Goal: Task Accomplishment & Management: Complete application form

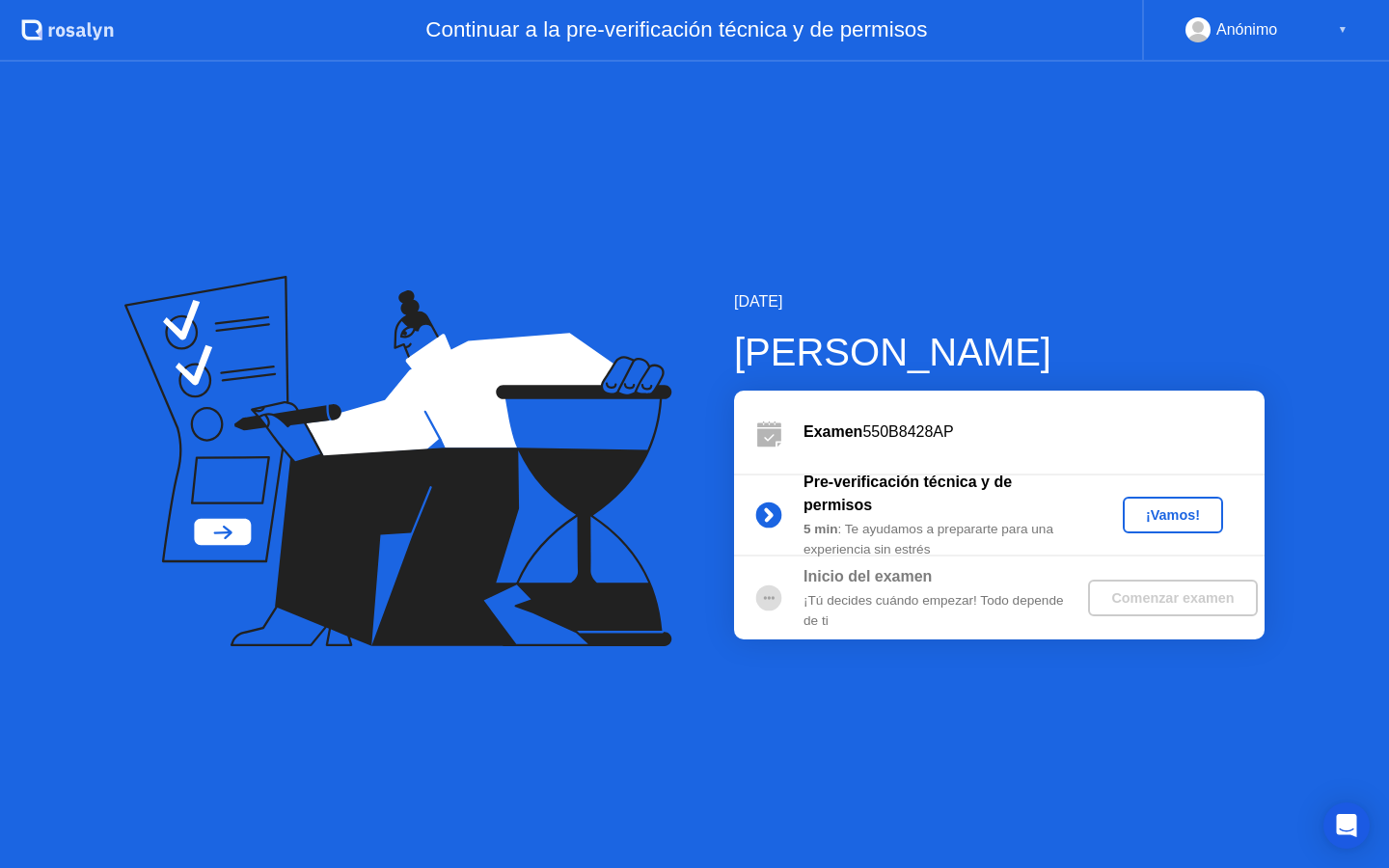
click at [1184, 517] on div "¡Vamos!" at bounding box center [1173, 515] width 85 height 16
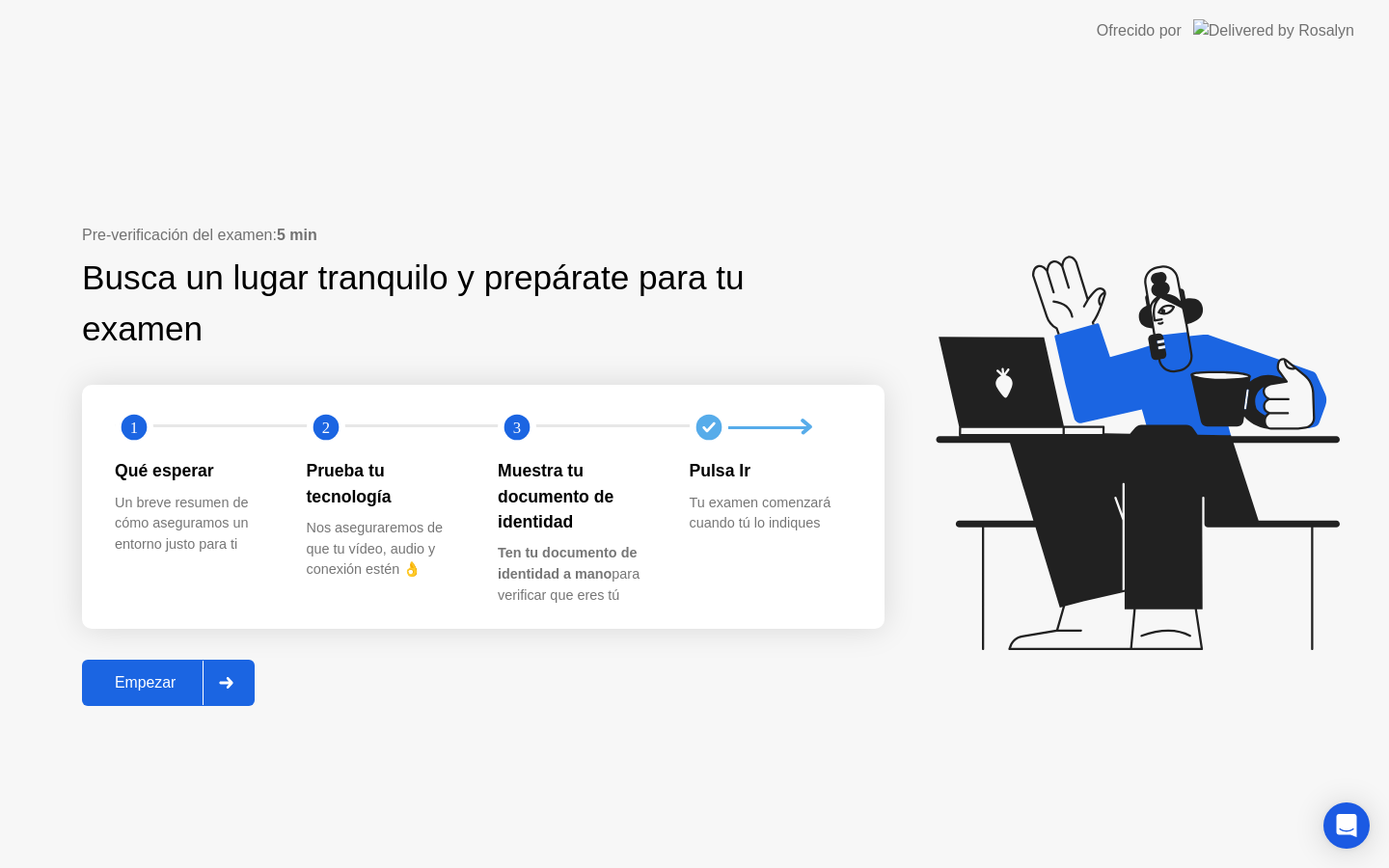
click at [228, 681] on icon at bounding box center [226, 683] width 15 height 12
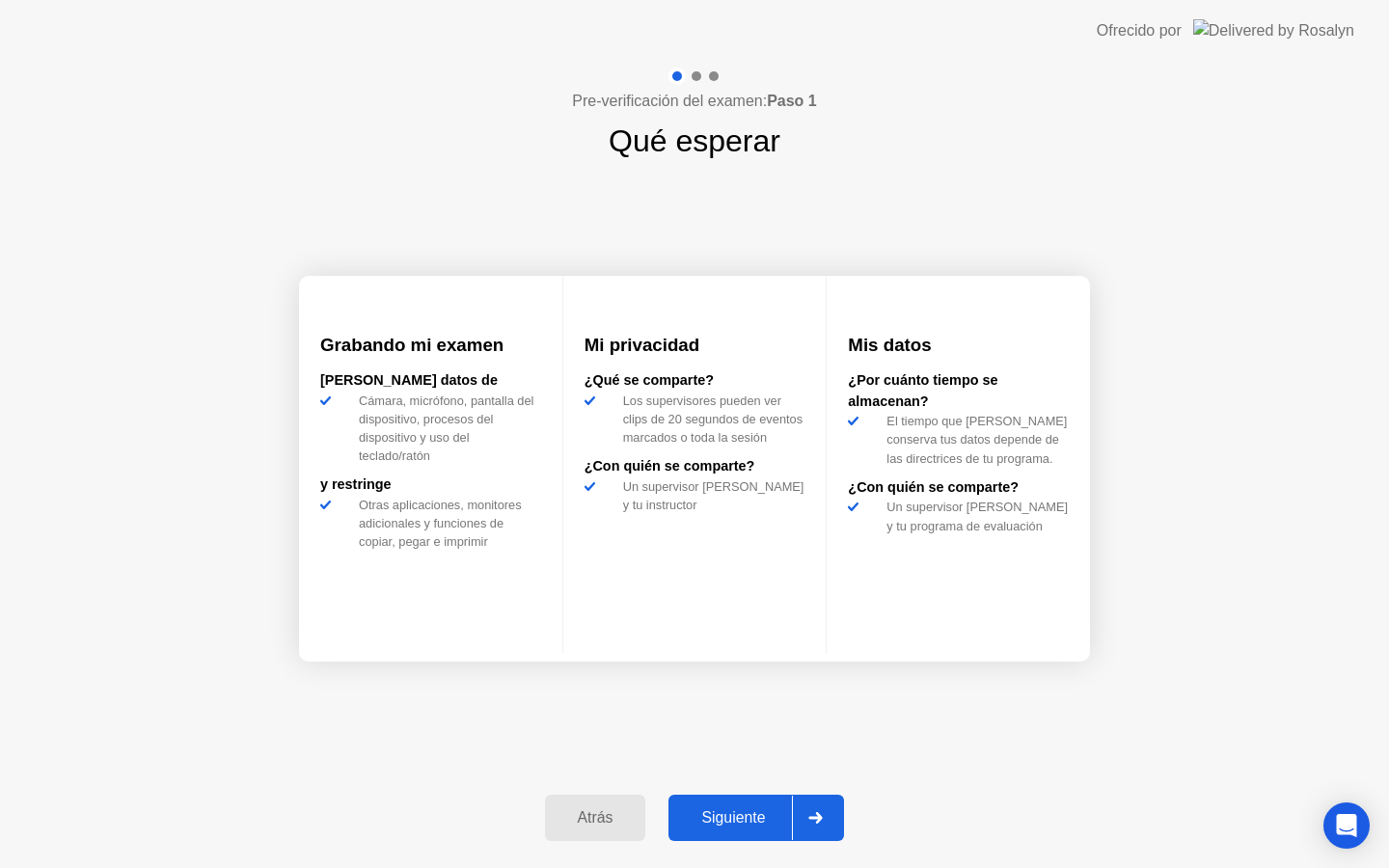
click at [781, 825] on div "Siguiente" at bounding box center [732, 818] width 117 height 18
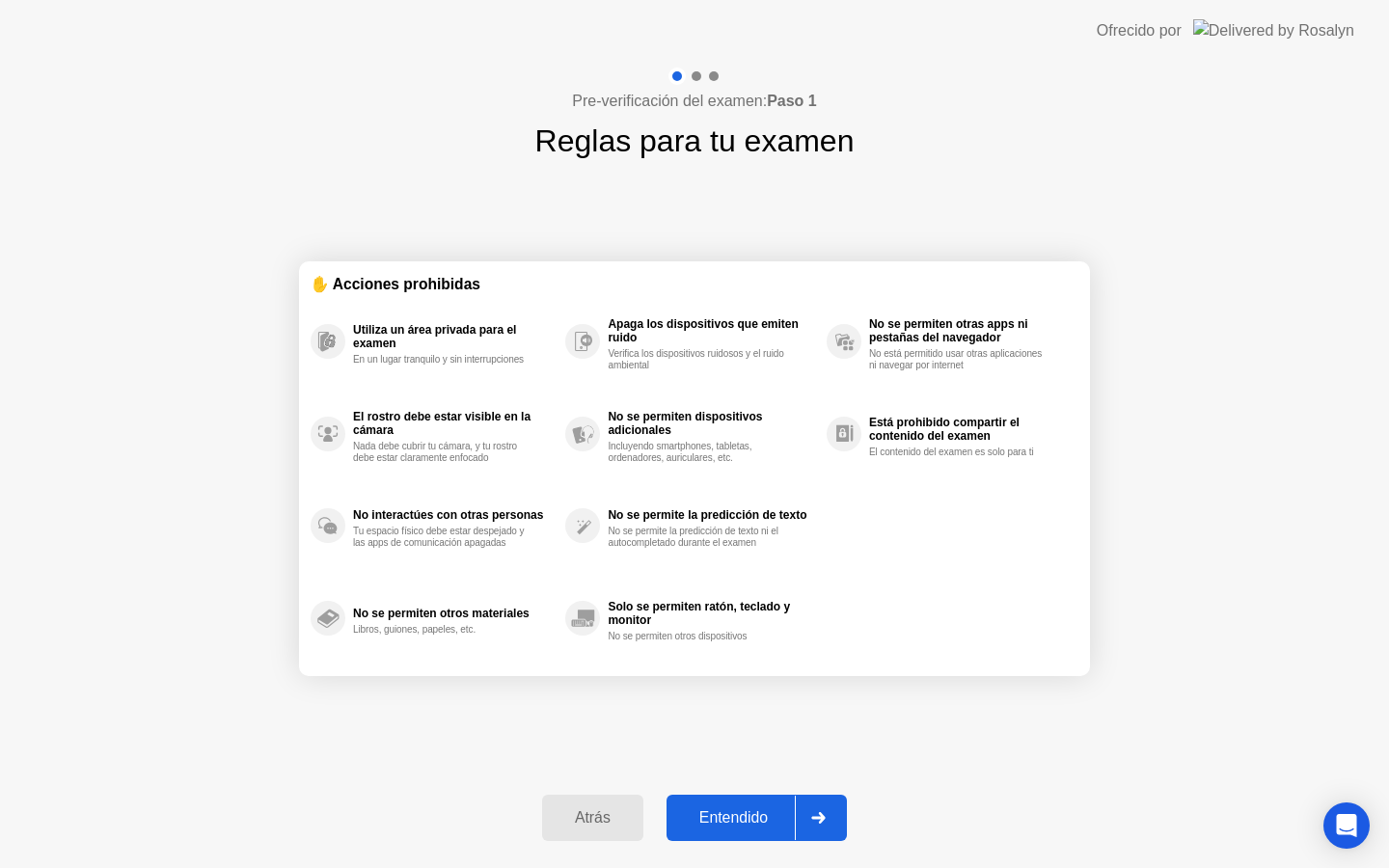
click at [781, 825] on div "Entendido" at bounding box center [733, 818] width 122 height 18
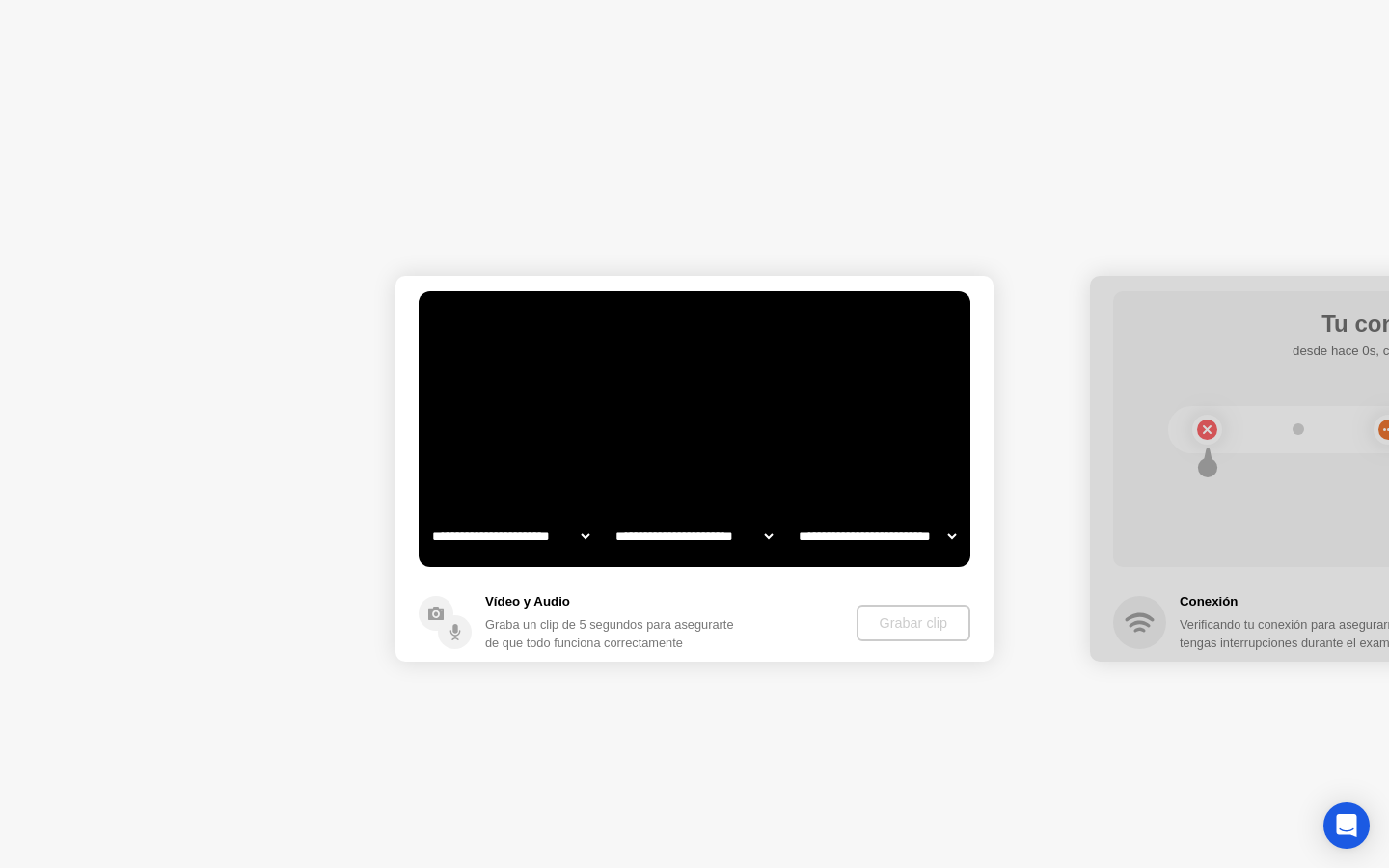
select select "**********"
select select "*******"
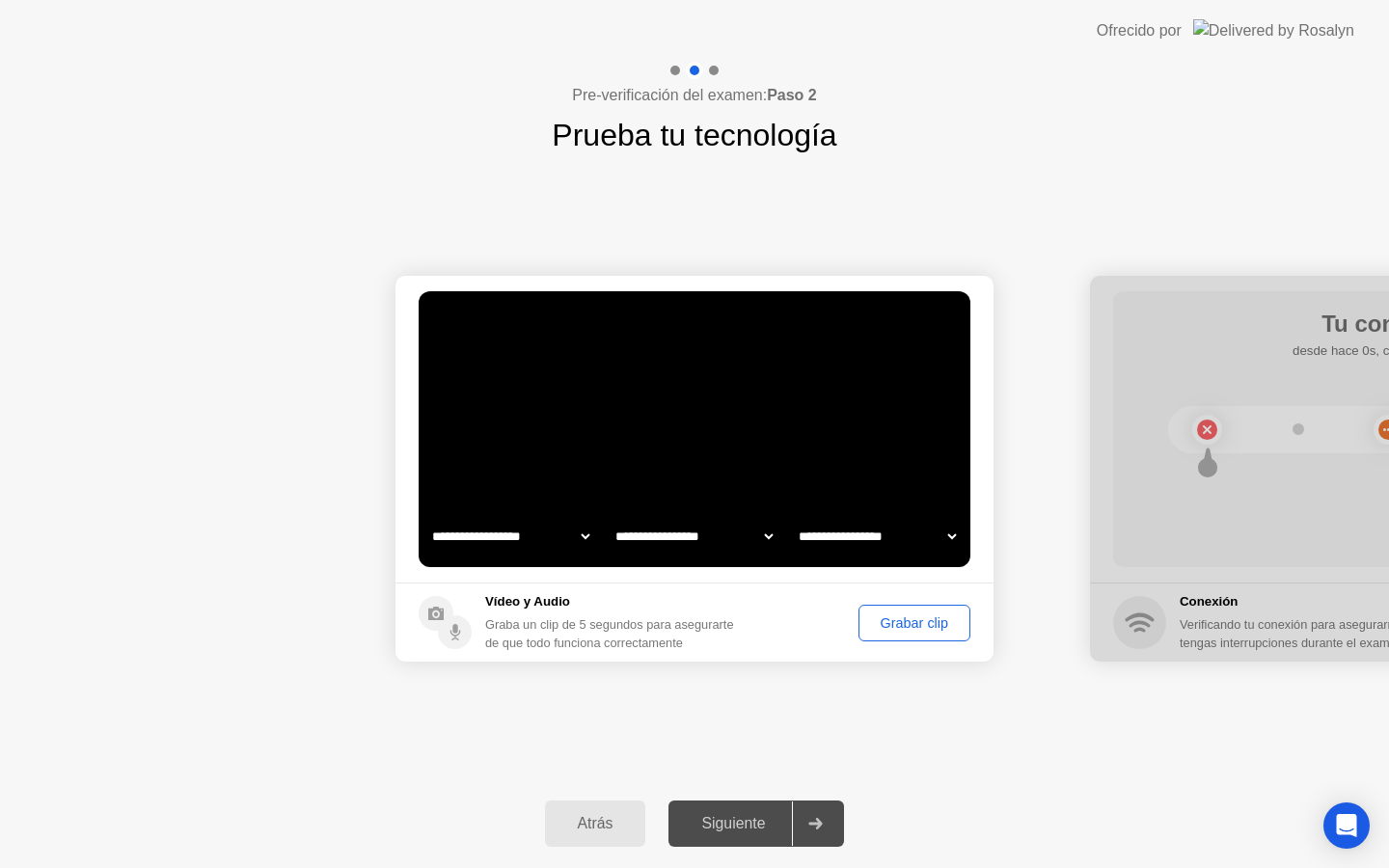
click at [883, 621] on div "Grabar clip" at bounding box center [915, 623] width 99 height 16
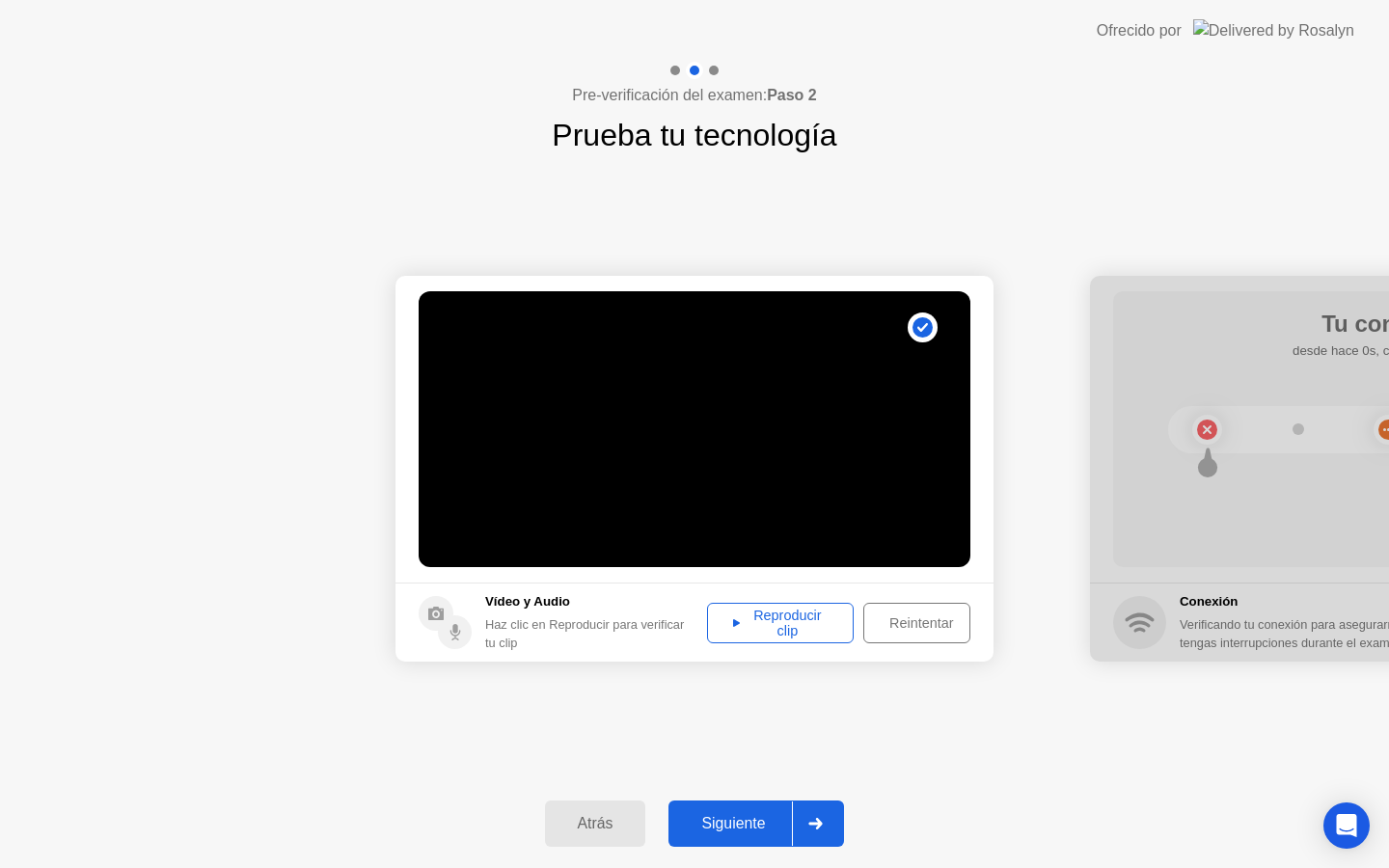
click at [736, 618] on icon at bounding box center [736, 623] width 7 height 10
click at [751, 820] on div "Siguiente" at bounding box center [732, 824] width 117 height 18
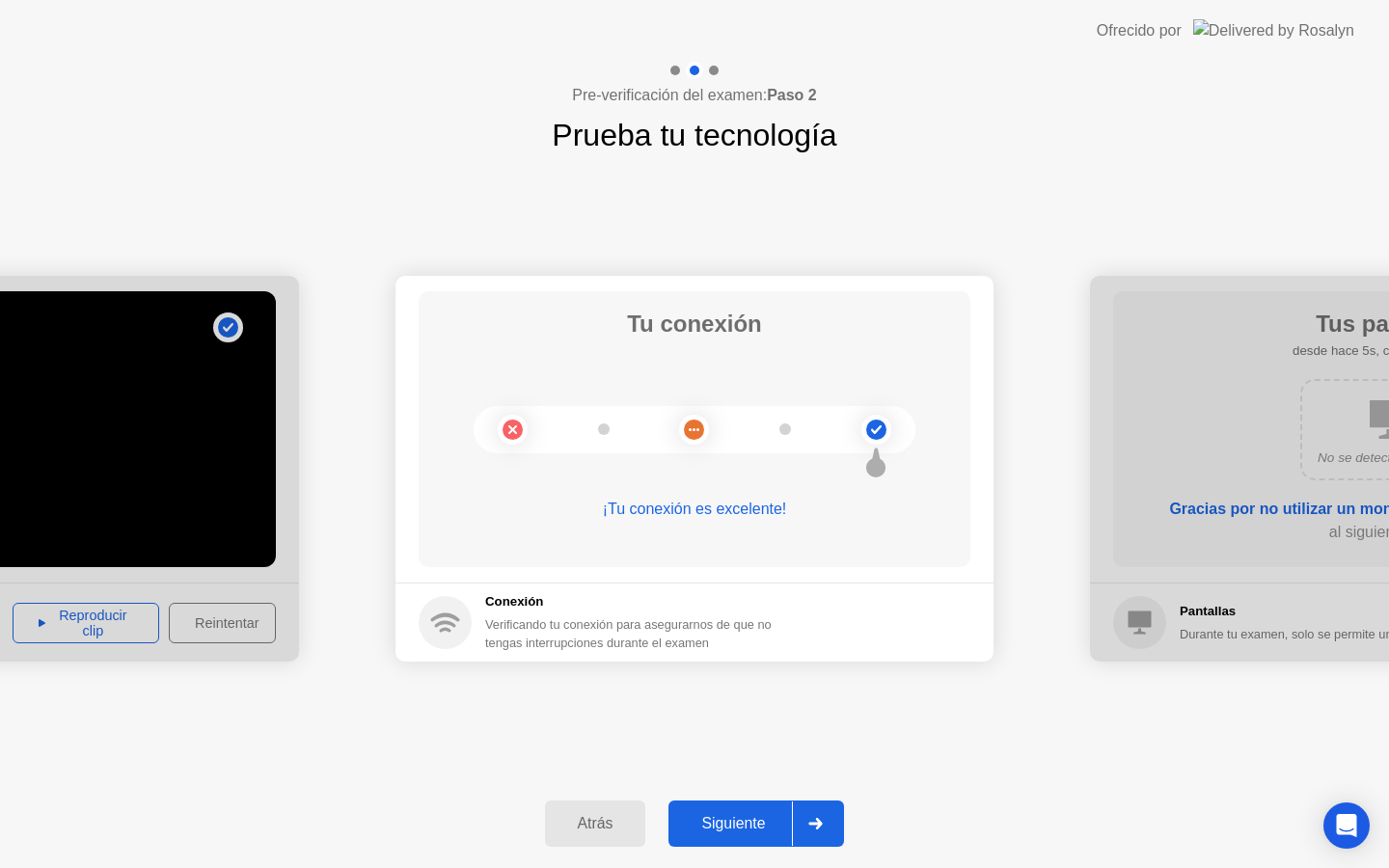
click at [734, 823] on div "Siguiente" at bounding box center [732, 824] width 117 height 18
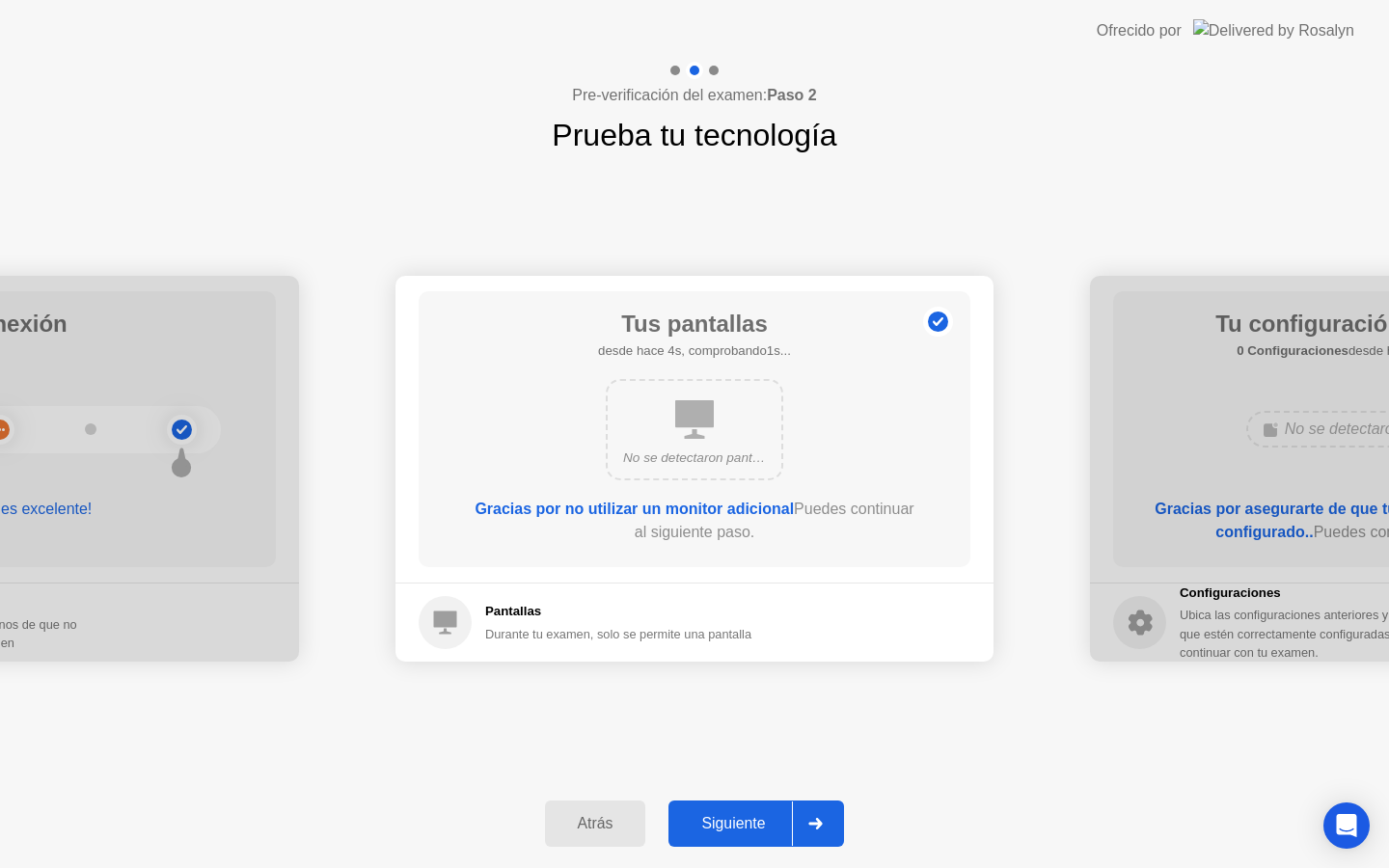
click at [701, 828] on div "Siguiente" at bounding box center [732, 824] width 117 height 18
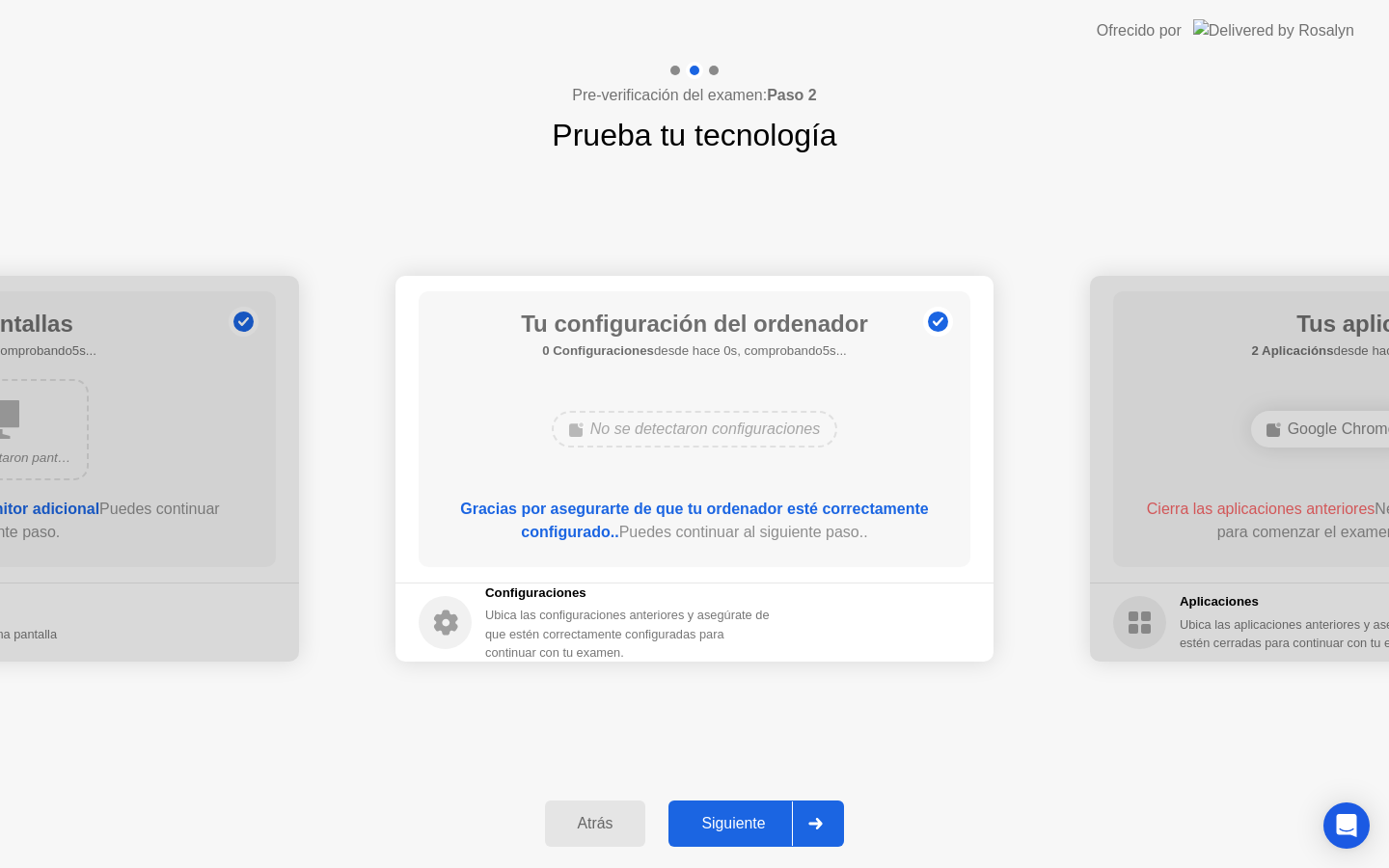
click at [763, 838] on button "Siguiente" at bounding box center [756, 823] width 175 height 46
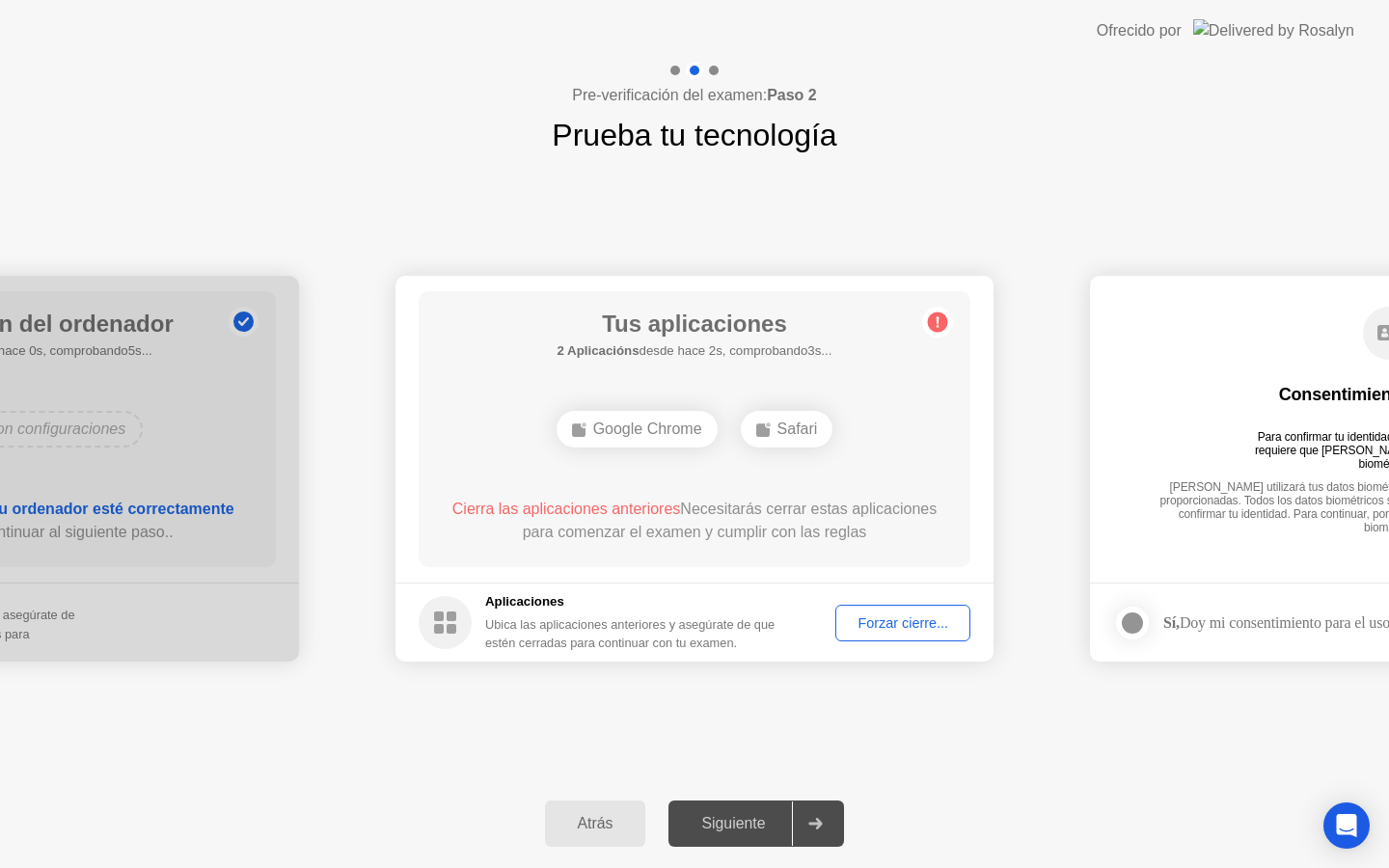
click at [849, 615] on div "Forzar cierre..." at bounding box center [902, 623] width 121 height 16
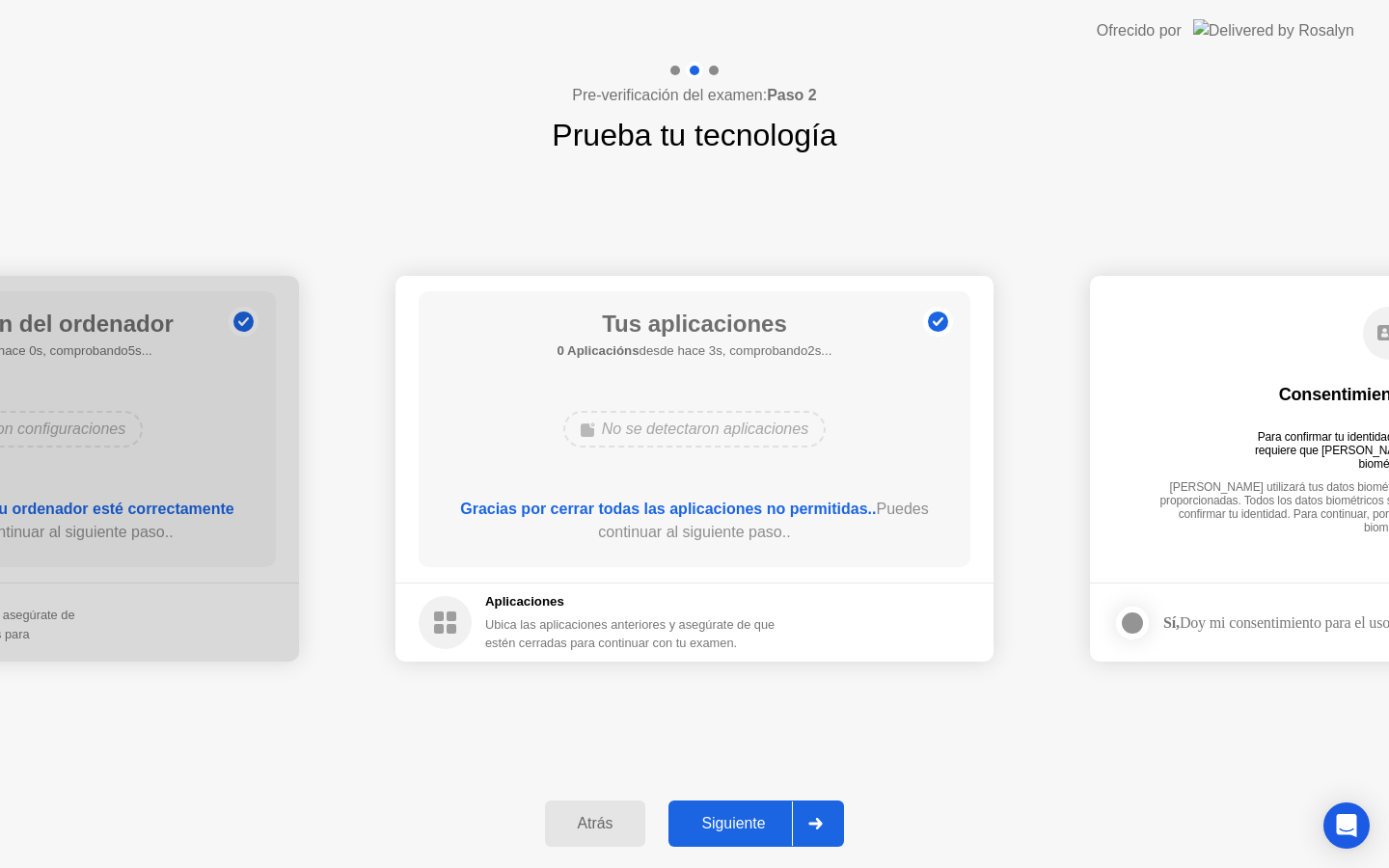
click at [755, 836] on button "Siguiente" at bounding box center [756, 823] width 175 height 46
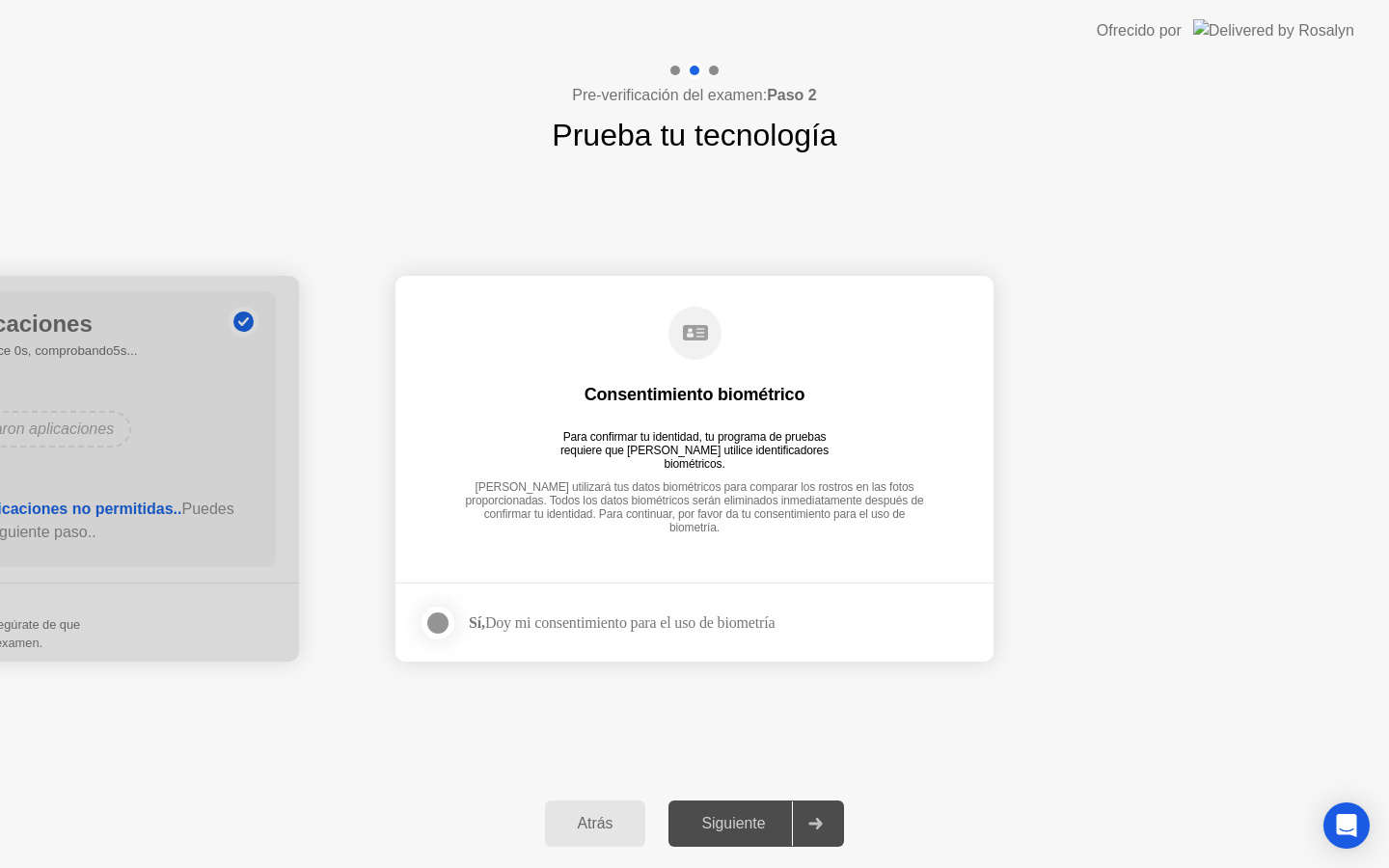
click at [430, 627] on div at bounding box center [437, 622] width 23 height 23
click at [751, 832] on div "Siguiente" at bounding box center [732, 824] width 117 height 18
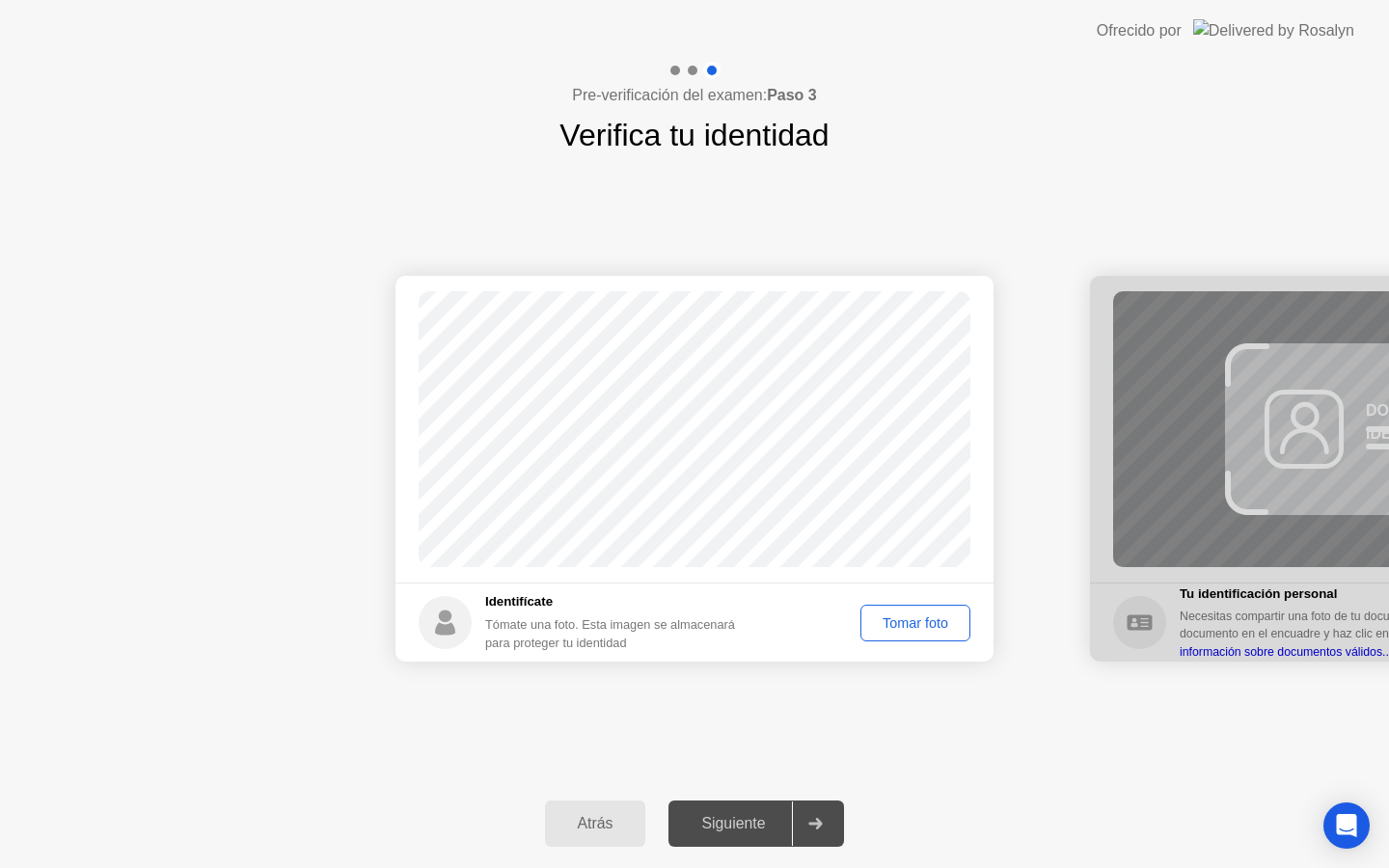
click at [893, 626] on div "Tomar foto" at bounding box center [916, 623] width 97 height 16
click at [908, 627] on div "Repetir" at bounding box center [926, 623] width 75 height 16
click at [898, 634] on button "Tomar foto" at bounding box center [916, 622] width 110 height 36
click at [913, 640] on footer "Identifícate Tómate una foto. Esta imagen se almacenará para proteger tu identi…" at bounding box center [694, 622] width 598 height 79
click at [907, 624] on div "Repetir" at bounding box center [926, 623] width 75 height 16
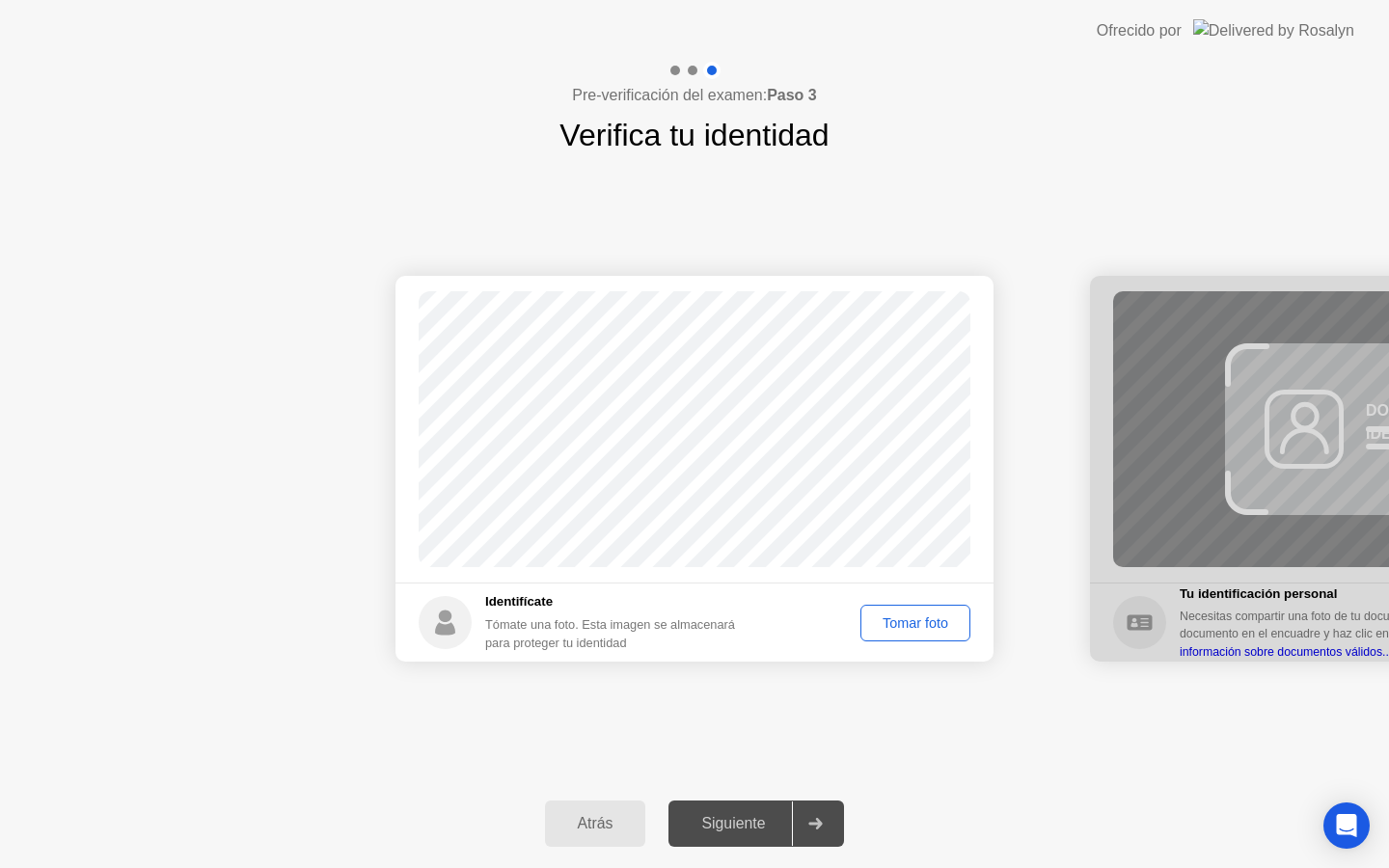
click at [910, 615] on div "Tomar foto" at bounding box center [916, 623] width 97 height 16
click at [745, 832] on div "Siguiente" at bounding box center [732, 824] width 117 height 18
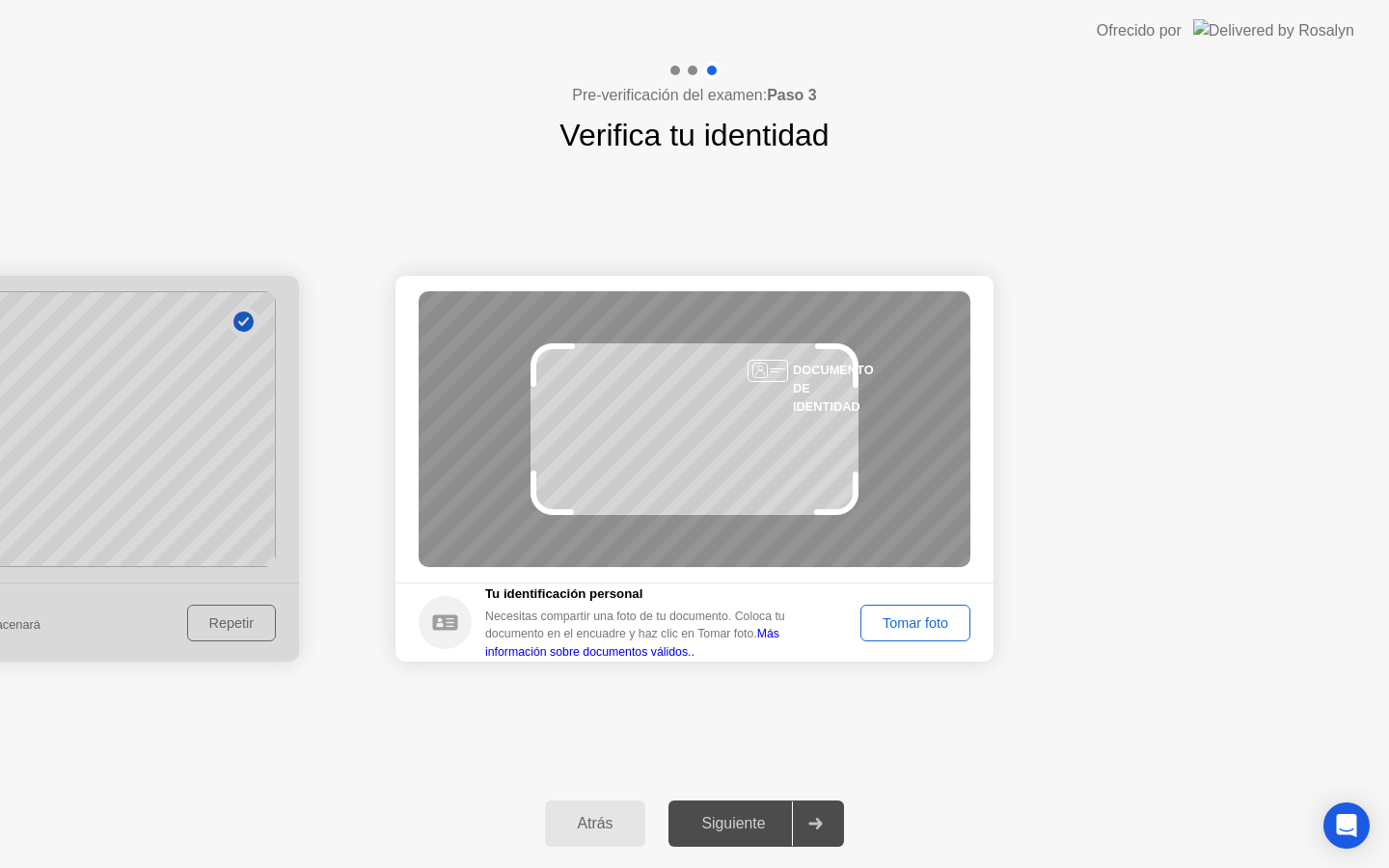
click at [864, 634] on button "Tomar foto" at bounding box center [916, 622] width 110 height 36
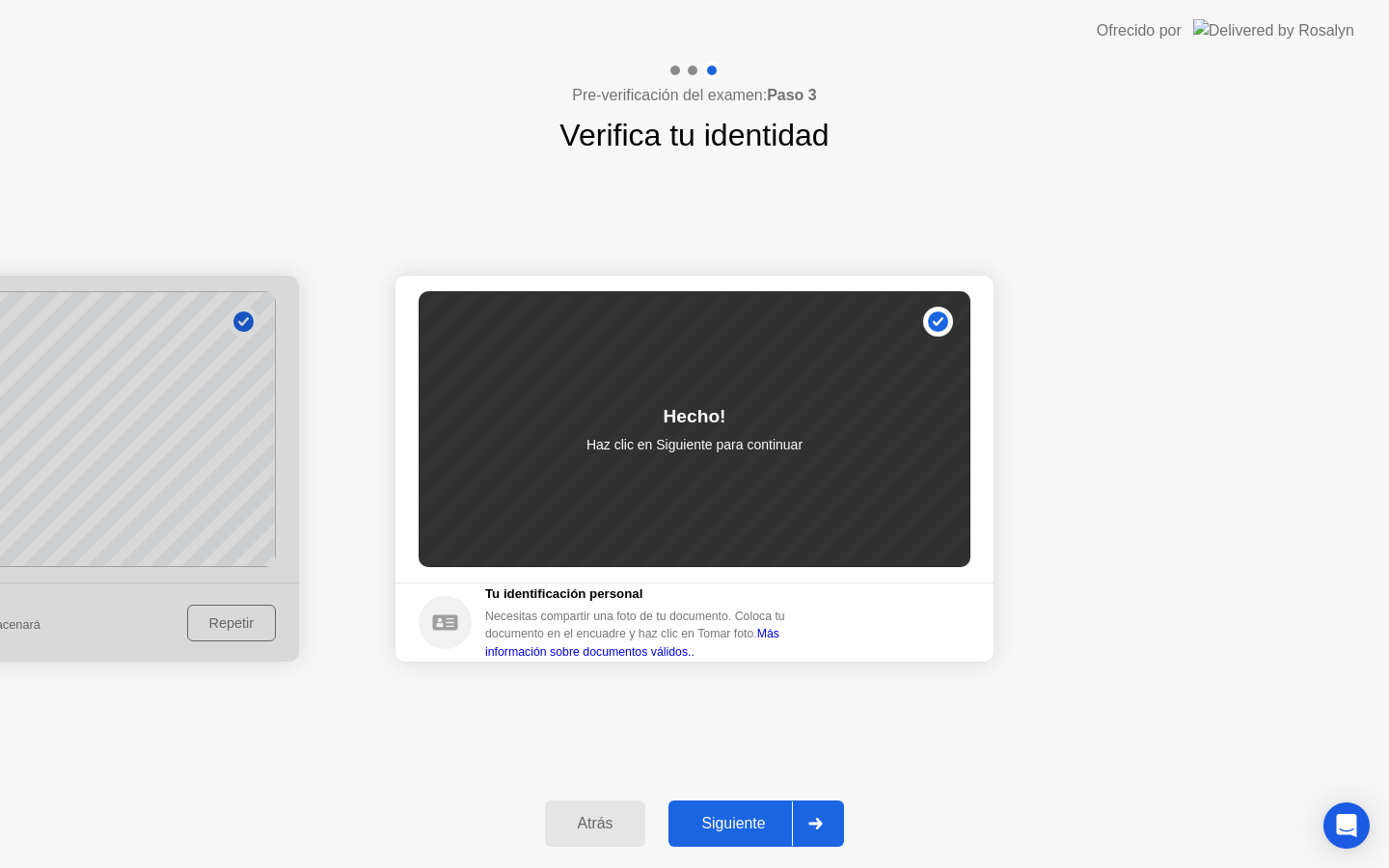
click at [720, 837] on button "Siguiente" at bounding box center [756, 823] width 175 height 46
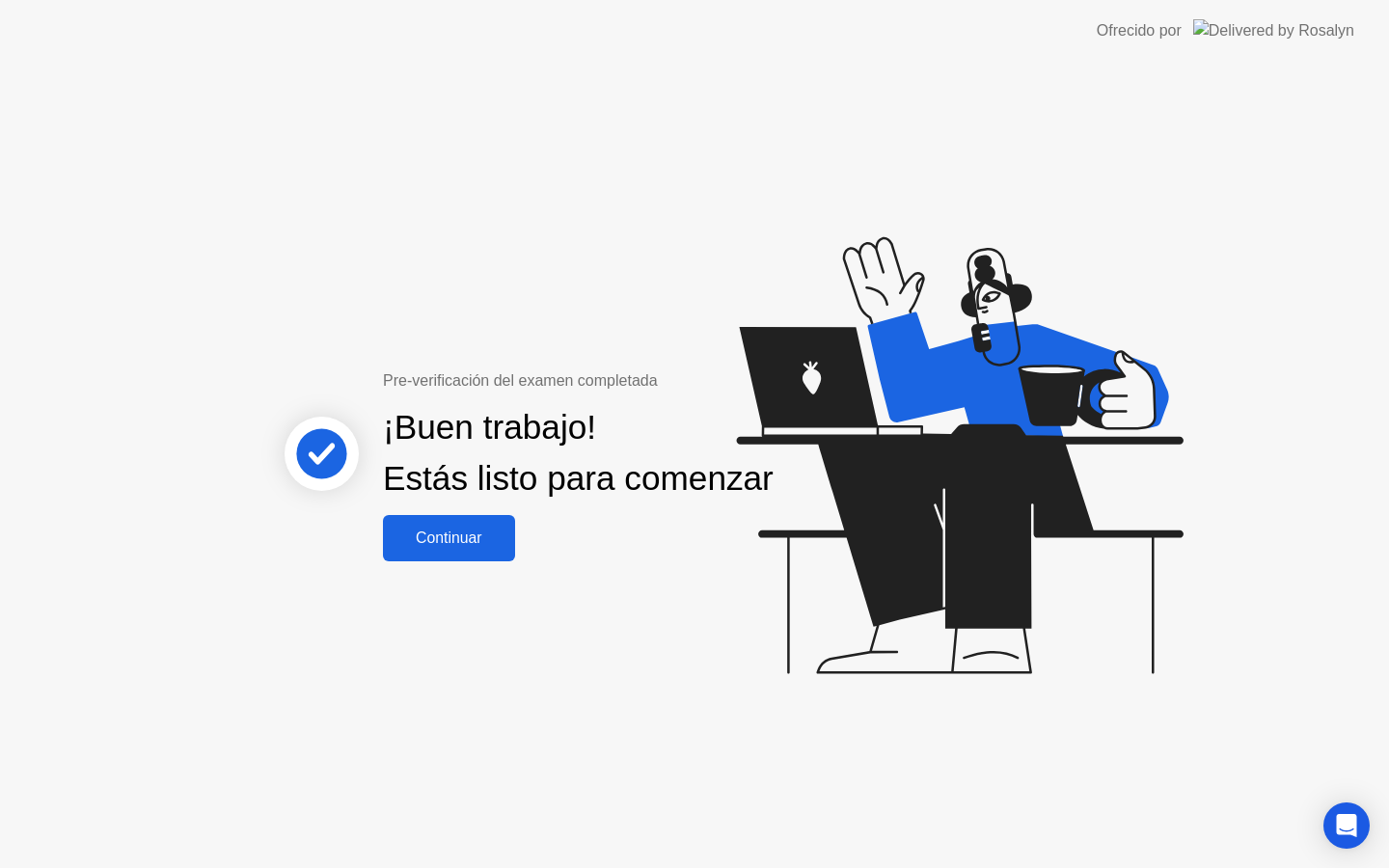
click at [475, 547] on div "Continuar" at bounding box center [449, 538] width 120 height 18
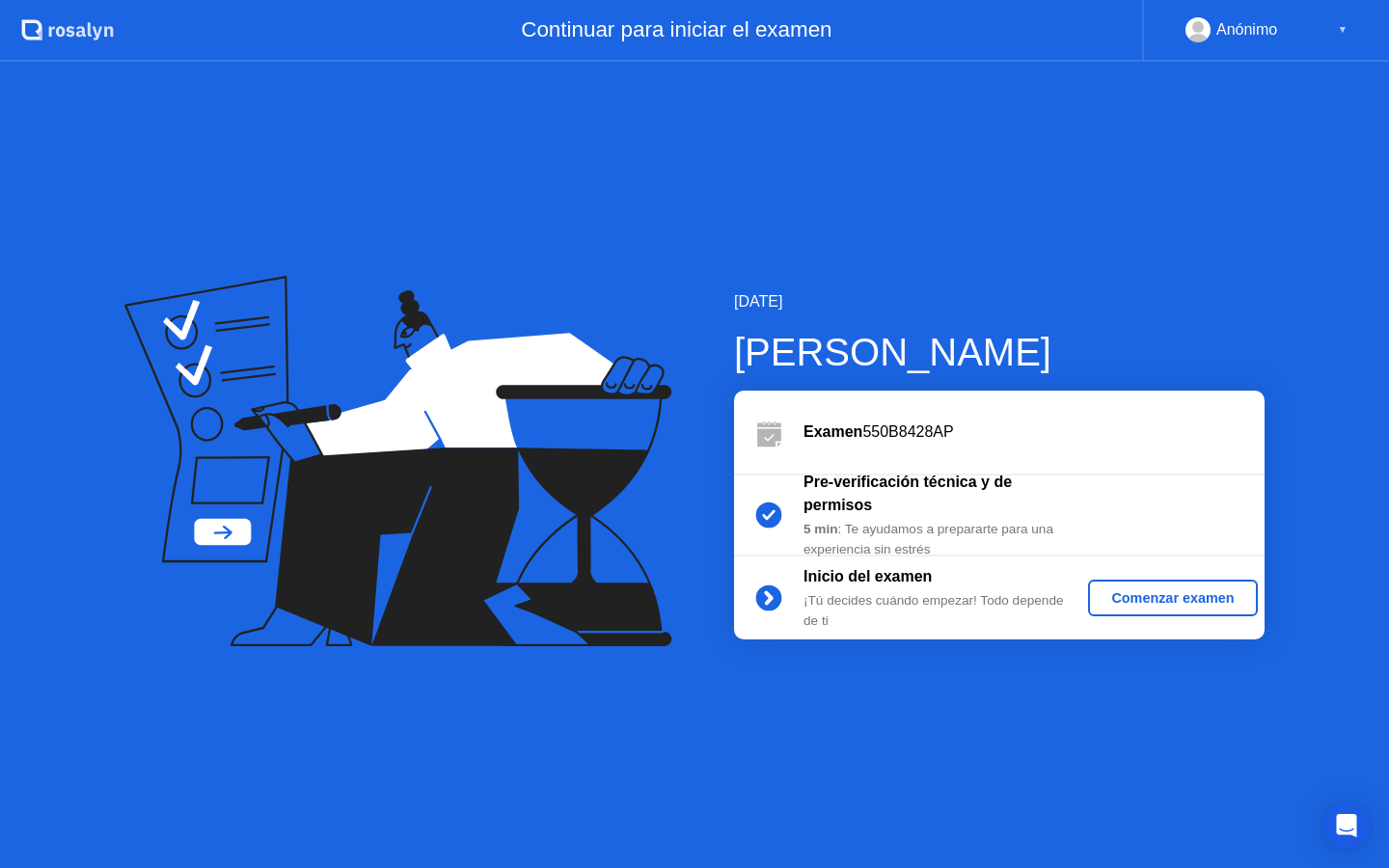
click at [1129, 601] on div "Comenzar examen" at bounding box center [1172, 598] width 154 height 16
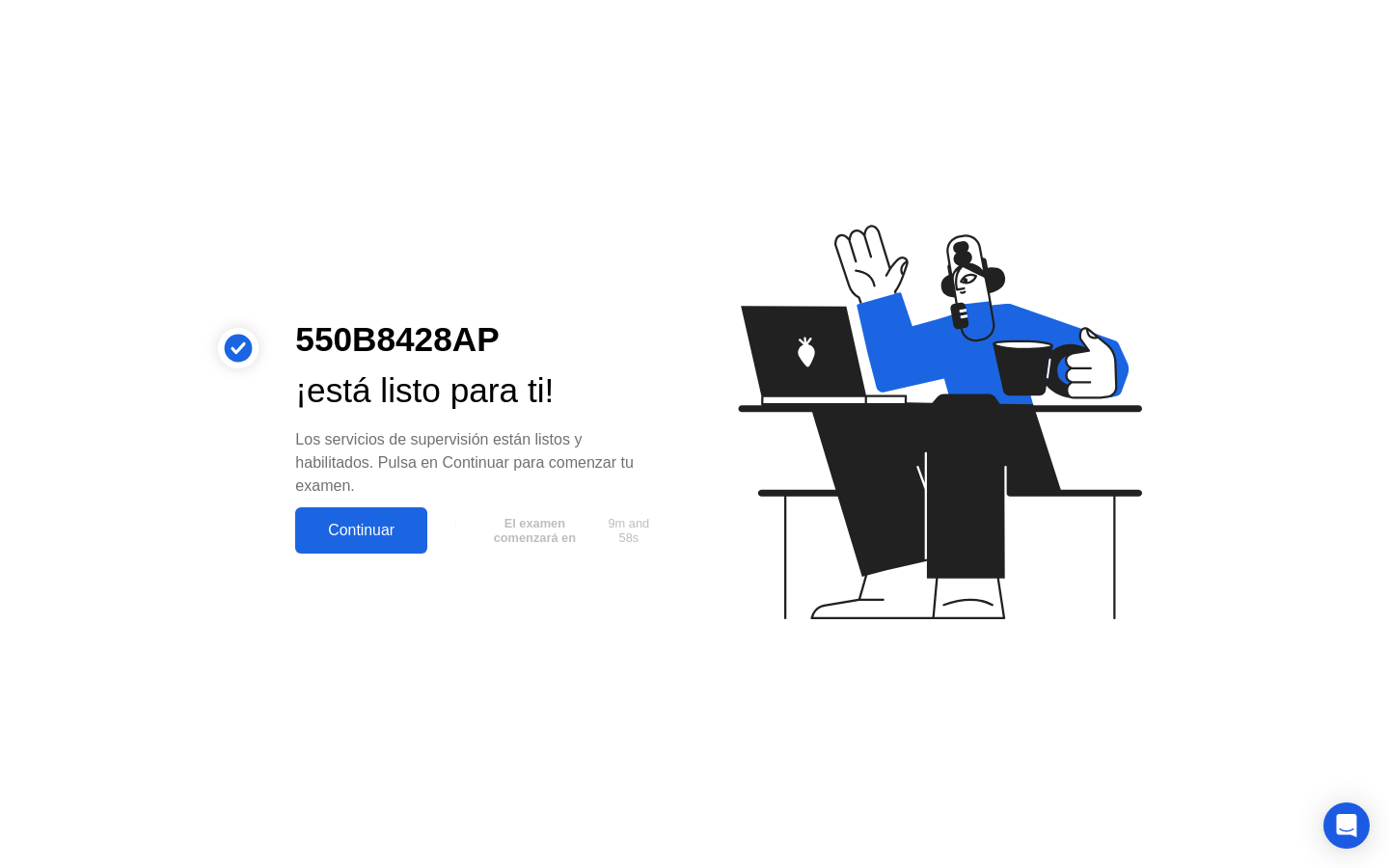
click at [330, 523] on div "Continuar" at bounding box center [361, 530] width 120 height 18
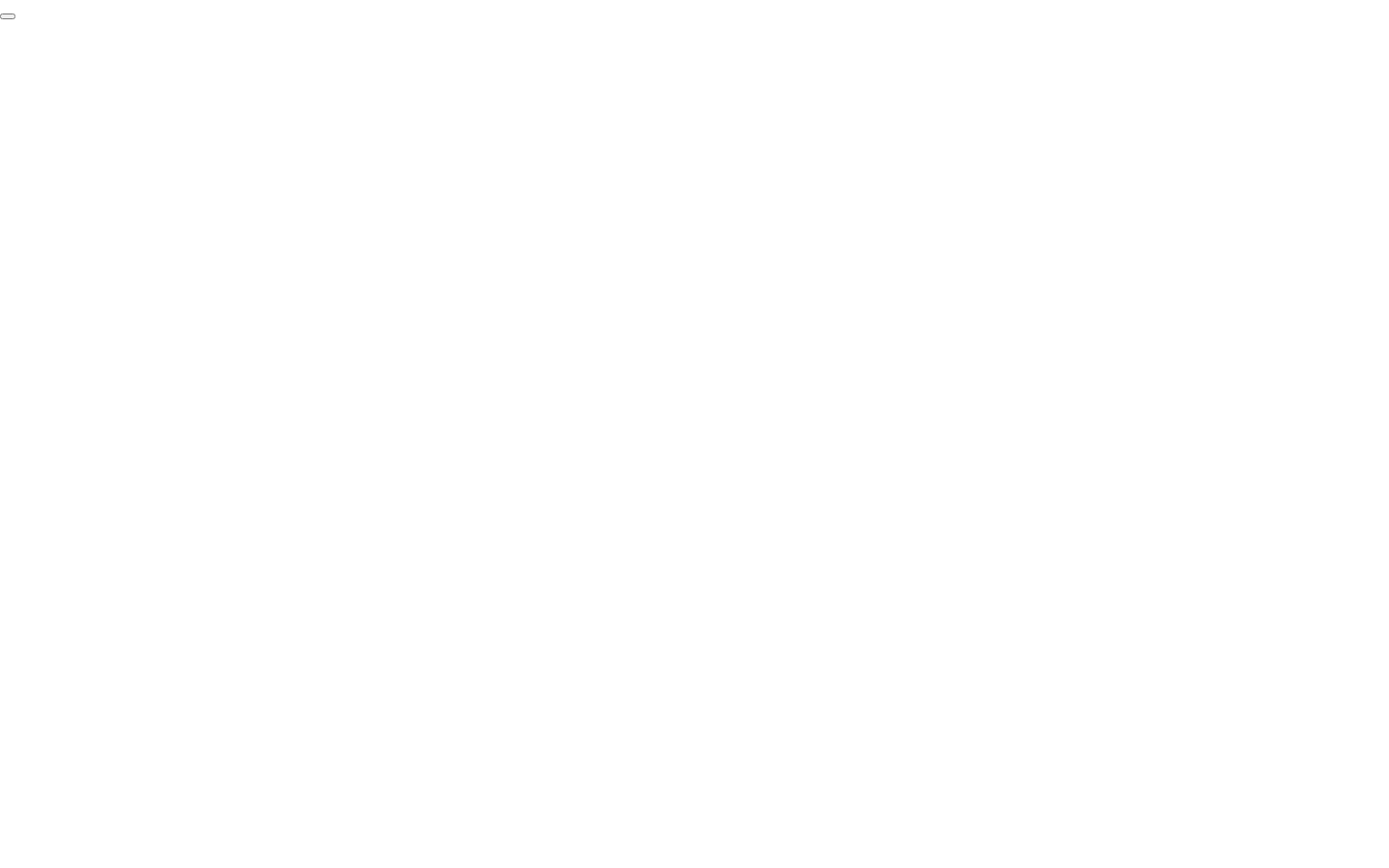
click div "End Proctoring Session"
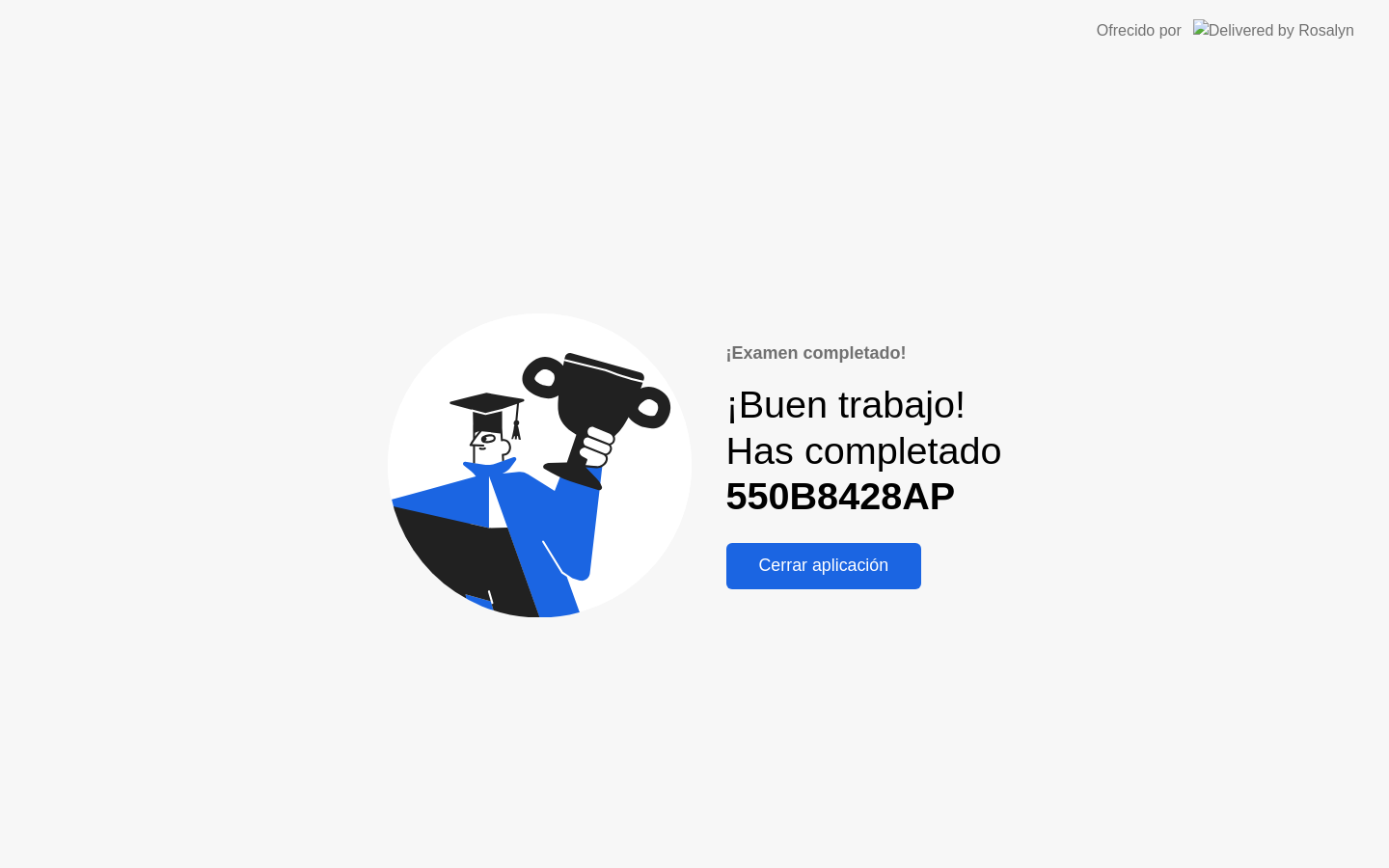
click at [844, 573] on div "Cerrar aplicación" at bounding box center [824, 566] width 184 height 21
